Goal: Check status: Check status

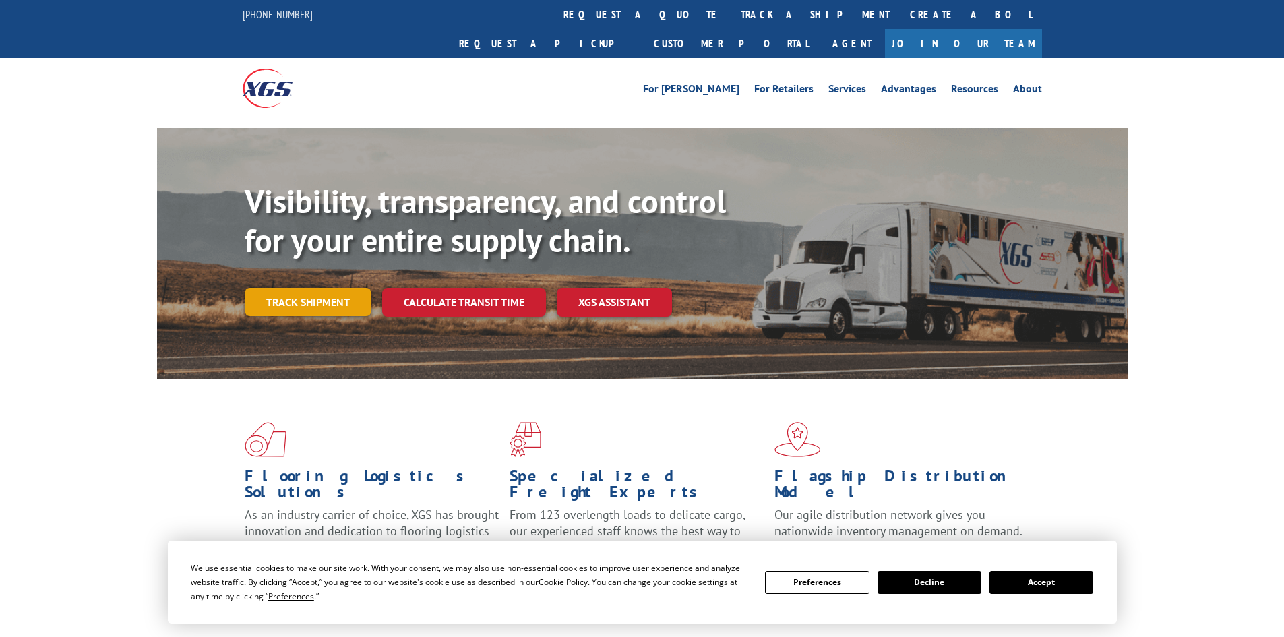
click at [327, 288] on link "Track shipment" at bounding box center [308, 302] width 127 height 28
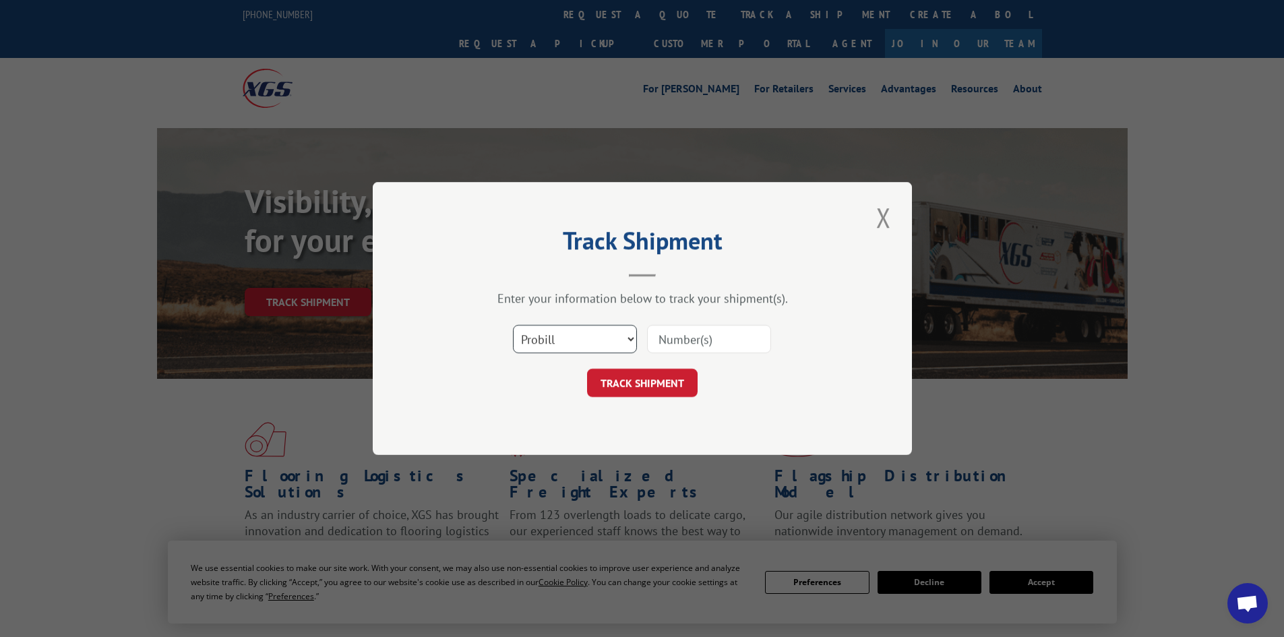
click at [628, 336] on select "Select category... Probill BOL PO" at bounding box center [575, 339] width 124 height 28
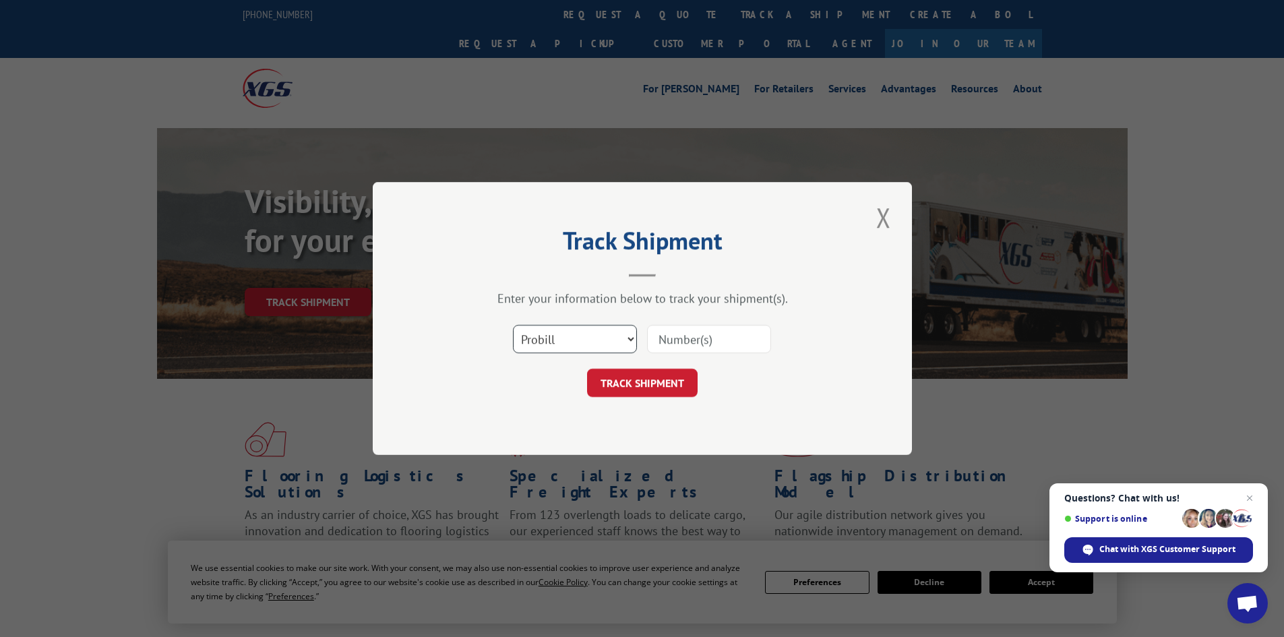
select select "po"
click at [513, 325] on select "Select category... Probill BOL PO" at bounding box center [575, 339] width 124 height 28
click at [677, 336] on input at bounding box center [709, 339] width 124 height 28
paste input "19545039"
type input "19545039"
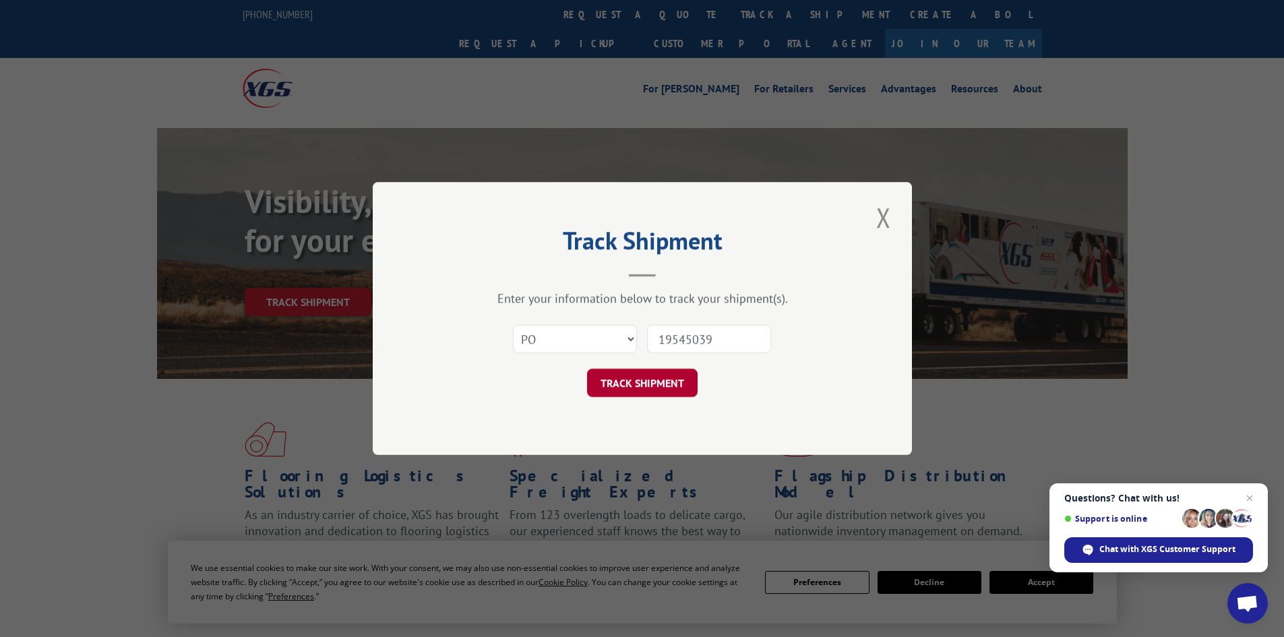
click at [657, 380] on button "TRACK SHIPMENT" at bounding box center [642, 383] width 111 height 28
